Goal: Information Seeking & Learning: Learn about a topic

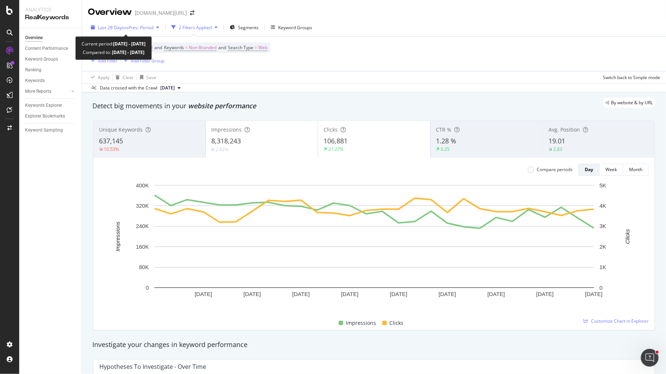
click at [146, 33] on div "Last 28 Days vs Prev. Period" at bounding box center [125, 27] width 74 height 11
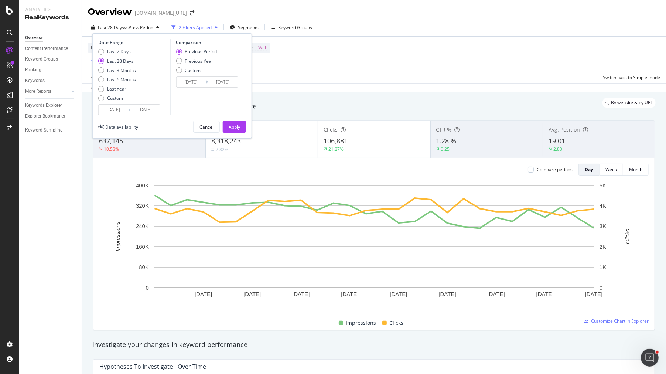
click at [116, 113] on input "[DATE]" at bounding box center [114, 110] width 30 height 10
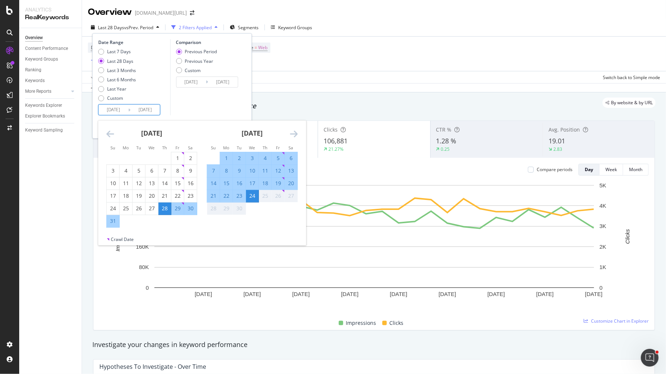
click at [409, 45] on div "Device = All and Country = All and Keywords = Non-Branded and Search Type = Web…" at bounding box center [374, 54] width 572 height 34
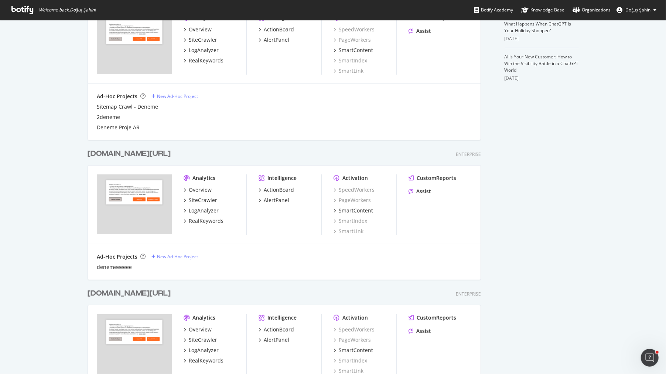
scroll to position [156, 0]
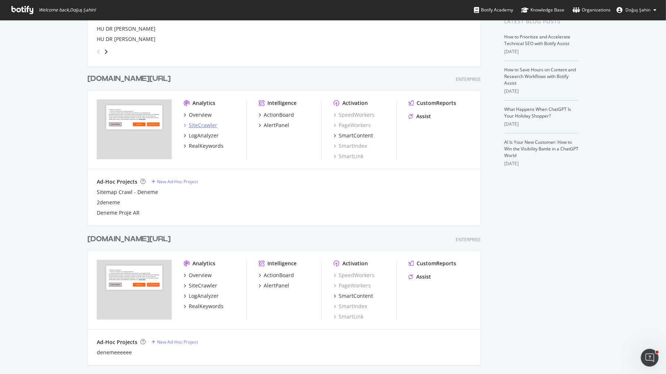
click at [208, 122] on div "SiteCrawler" at bounding box center [203, 125] width 28 height 7
